Goal: Find specific page/section: Find specific page/section

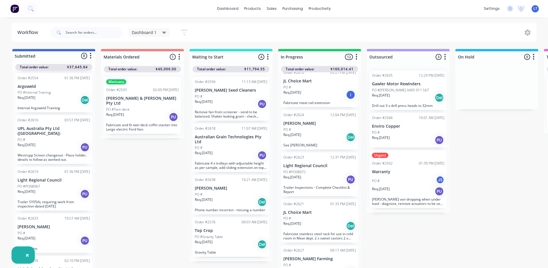
scroll to position [202, 0]
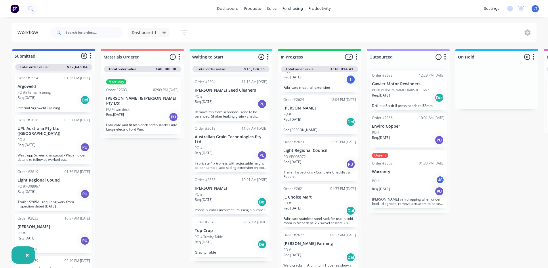
click at [324, 163] on div "Req. [DATE] PU" at bounding box center [320, 164] width 73 height 10
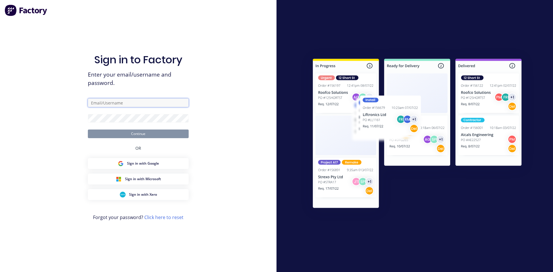
click at [131, 103] on input "text" at bounding box center [138, 102] width 101 height 9
type input "[PERSON_NAME][EMAIL_ADDRESS][DOMAIN_NAME]"
click at [144, 132] on button "Continue" at bounding box center [138, 134] width 101 height 9
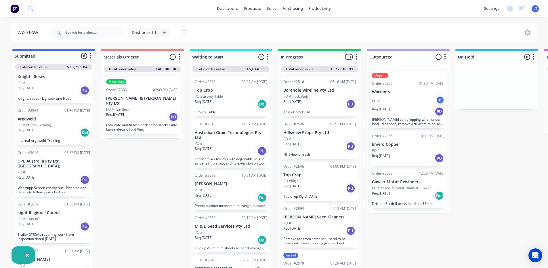
scroll to position [66, 0]
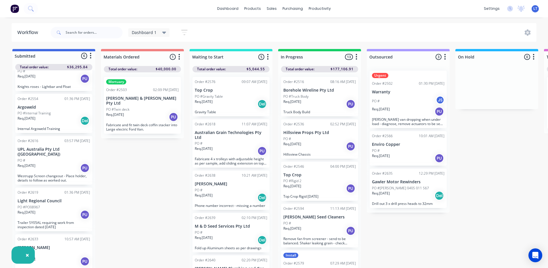
click at [49, 210] on div "Req. [DATE] PU" at bounding box center [54, 215] width 73 height 10
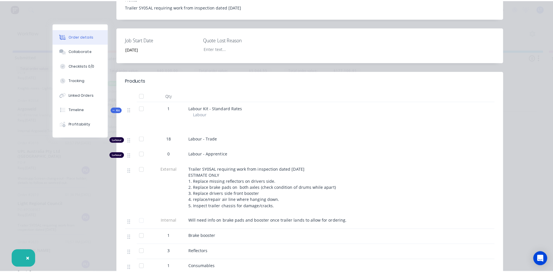
scroll to position [0, 0]
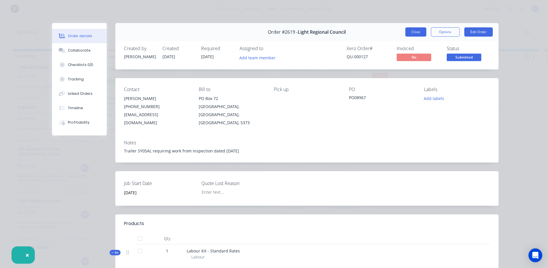
click at [408, 28] on button "Close" at bounding box center [416, 31] width 21 height 9
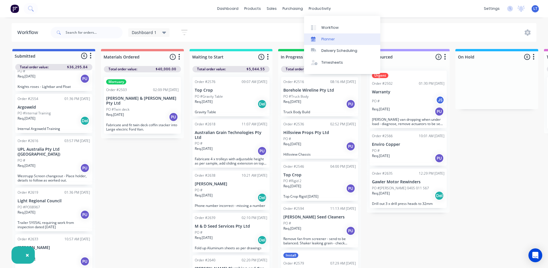
click at [329, 40] on div "Planner" at bounding box center [329, 39] width 14 height 5
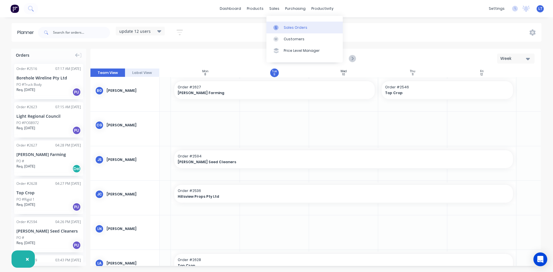
click at [292, 26] on div "Sales Orders" at bounding box center [296, 27] width 24 height 5
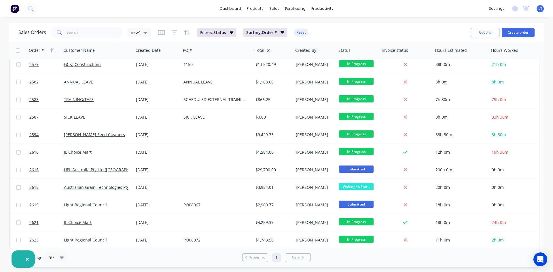
scroll to position [74, 0]
